Goal: Information Seeking & Learning: Learn about a topic

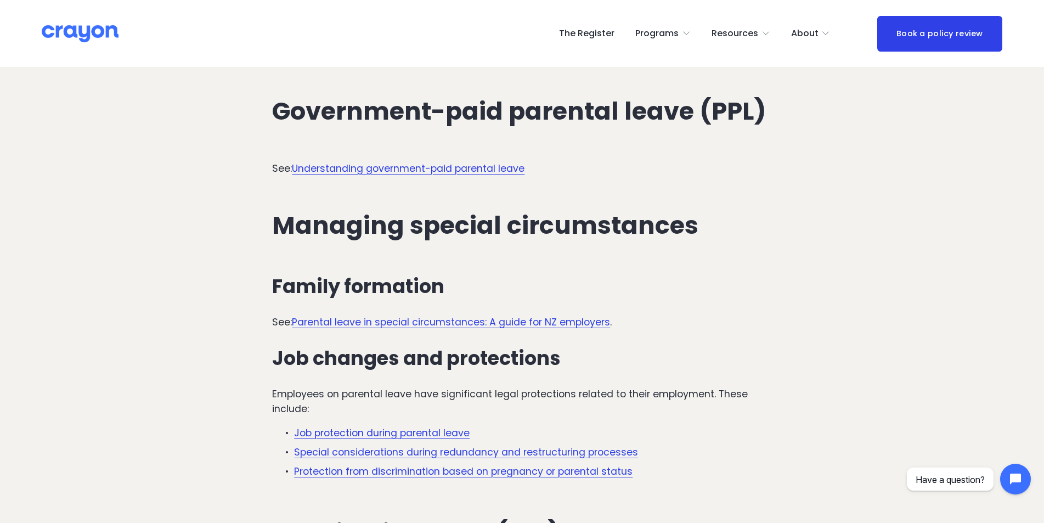
scroll to position [2359, 0]
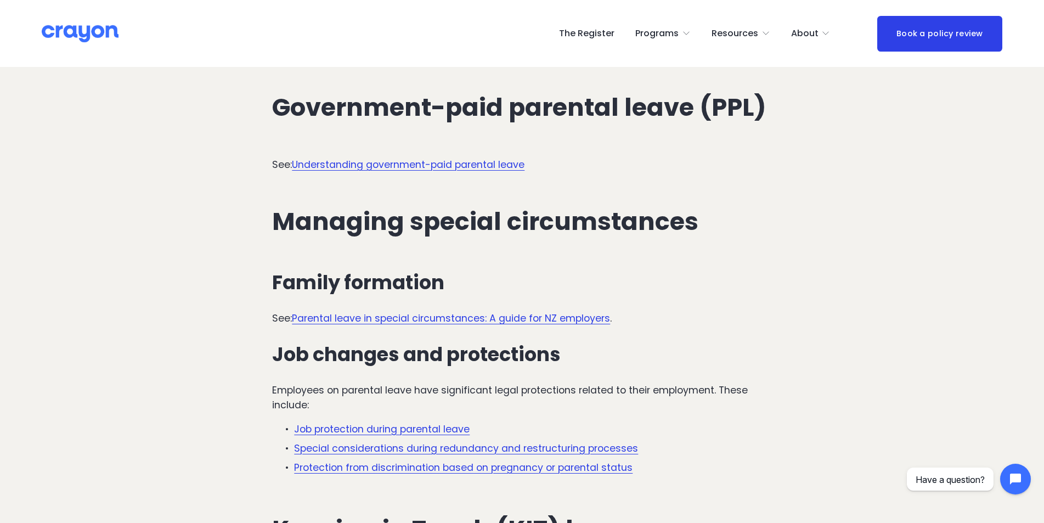
click at [471, 312] on link "Parental leave in special circumstances: A guide for NZ employers" at bounding box center [451, 318] width 318 height 13
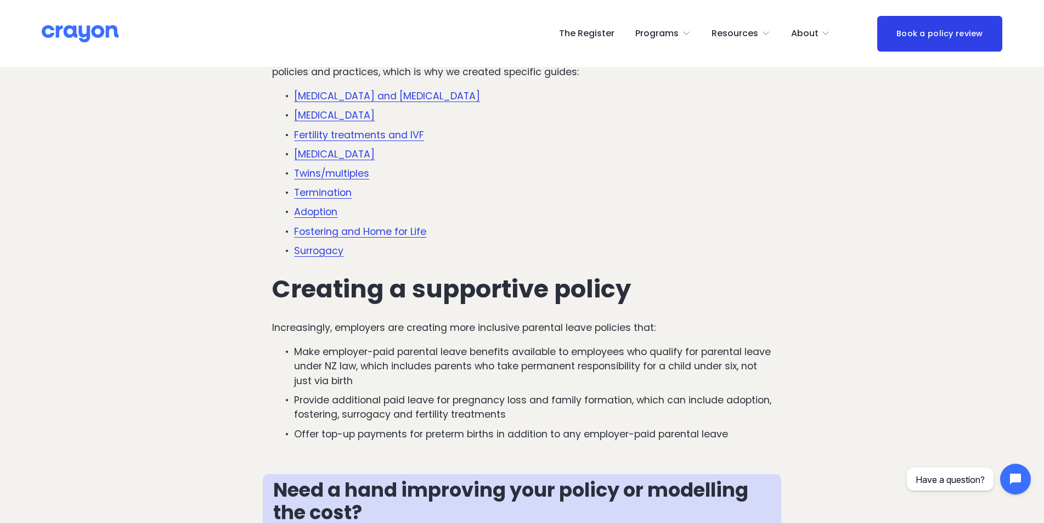
scroll to position [219, 0]
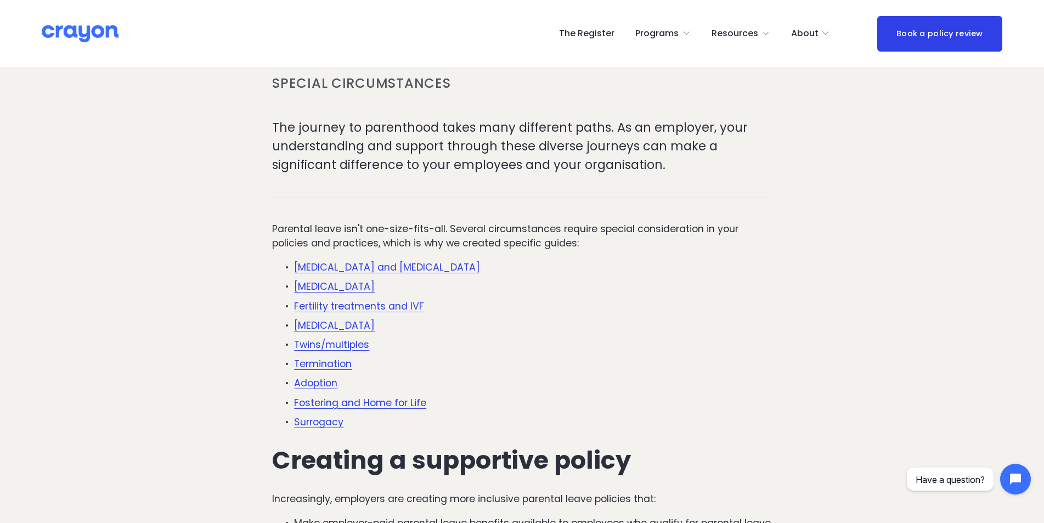
click at [369, 269] on link "Miscarriage and stillbirth" at bounding box center [387, 267] width 186 height 13
click at [320, 286] on link "[MEDICAL_DATA]" at bounding box center [334, 286] width 81 height 13
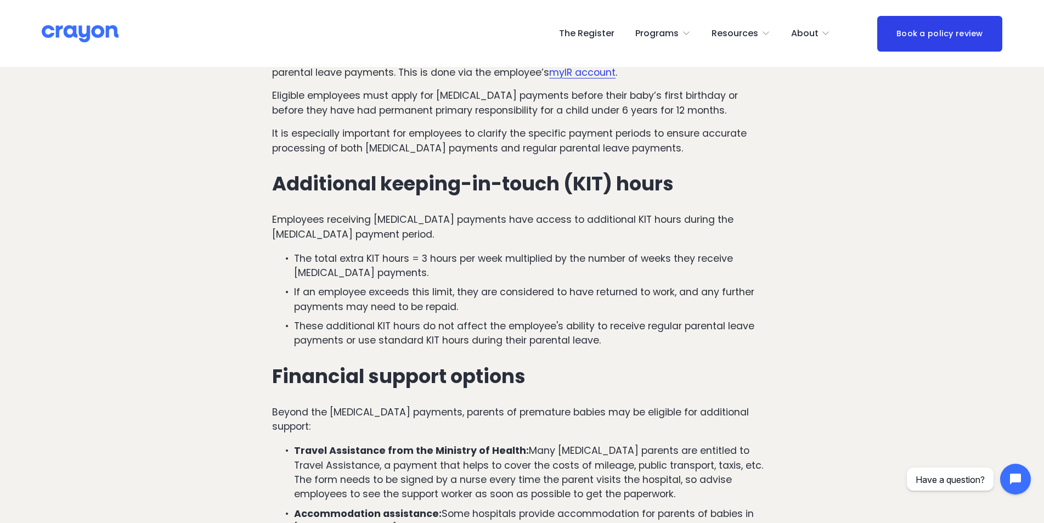
scroll to position [1207, 0]
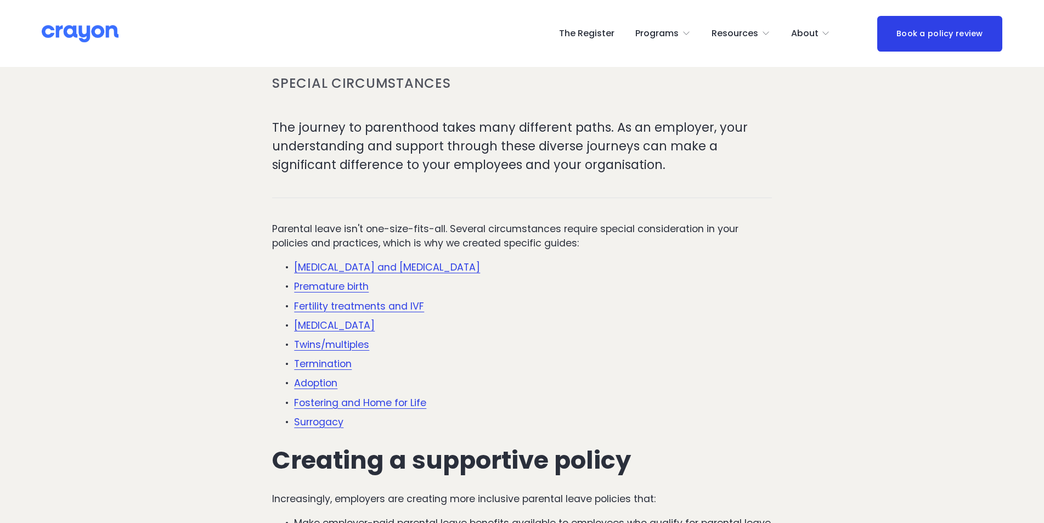
scroll to position [219, 0]
click at [333, 303] on link "Fertility treatments and IVF" at bounding box center [359, 305] width 130 height 13
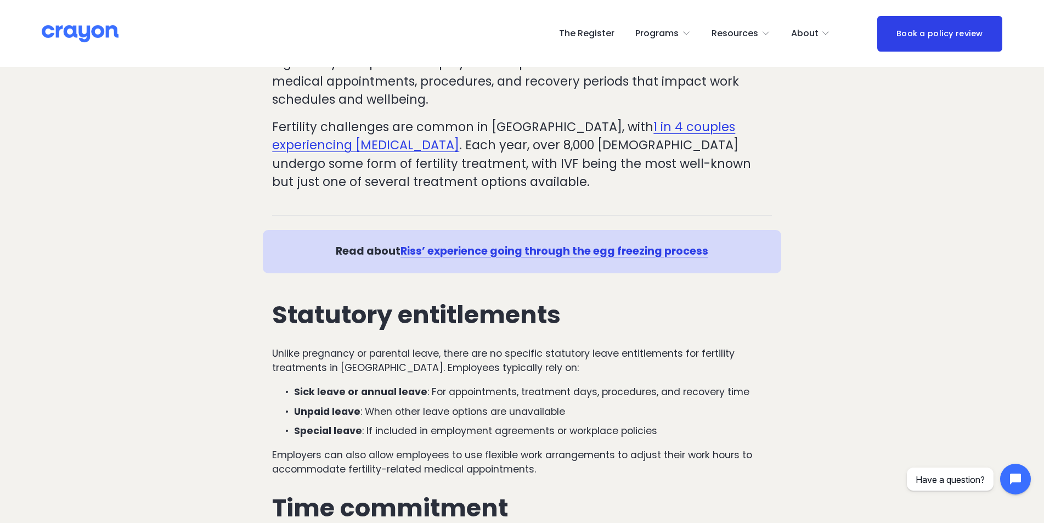
scroll to position [165, 0]
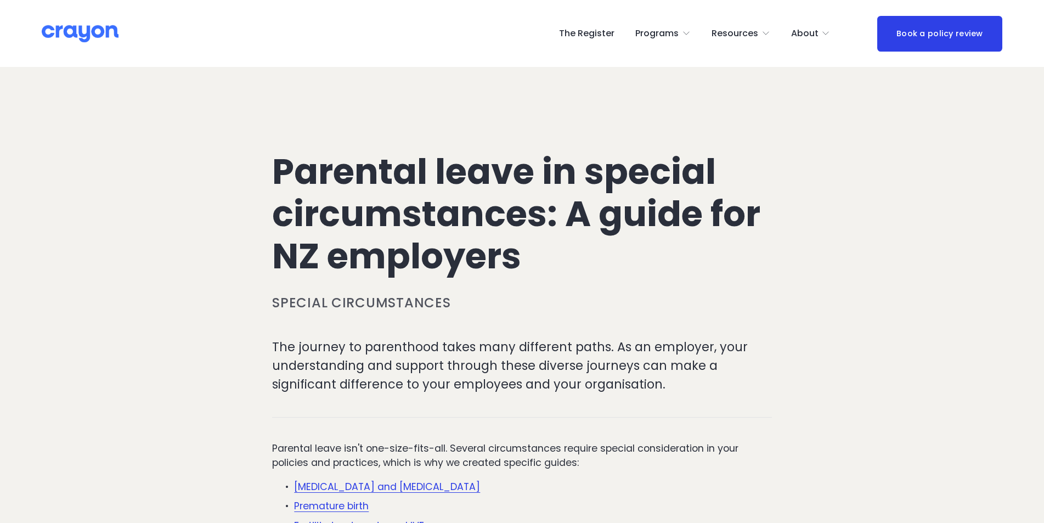
scroll to position [219, 0]
